Goal: Check status

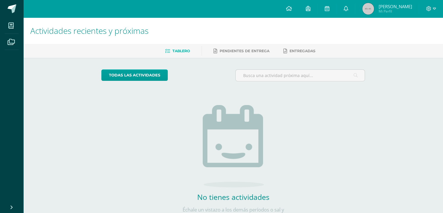
click at [371, 4] on img at bounding box center [368, 9] width 12 height 12
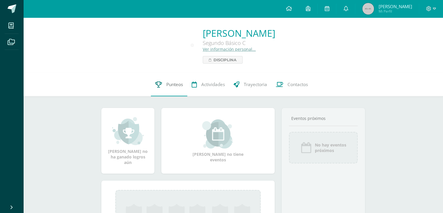
click at [176, 88] on link "Punteos" at bounding box center [169, 84] width 36 height 23
